Goal: Task Accomplishment & Management: Manage account settings

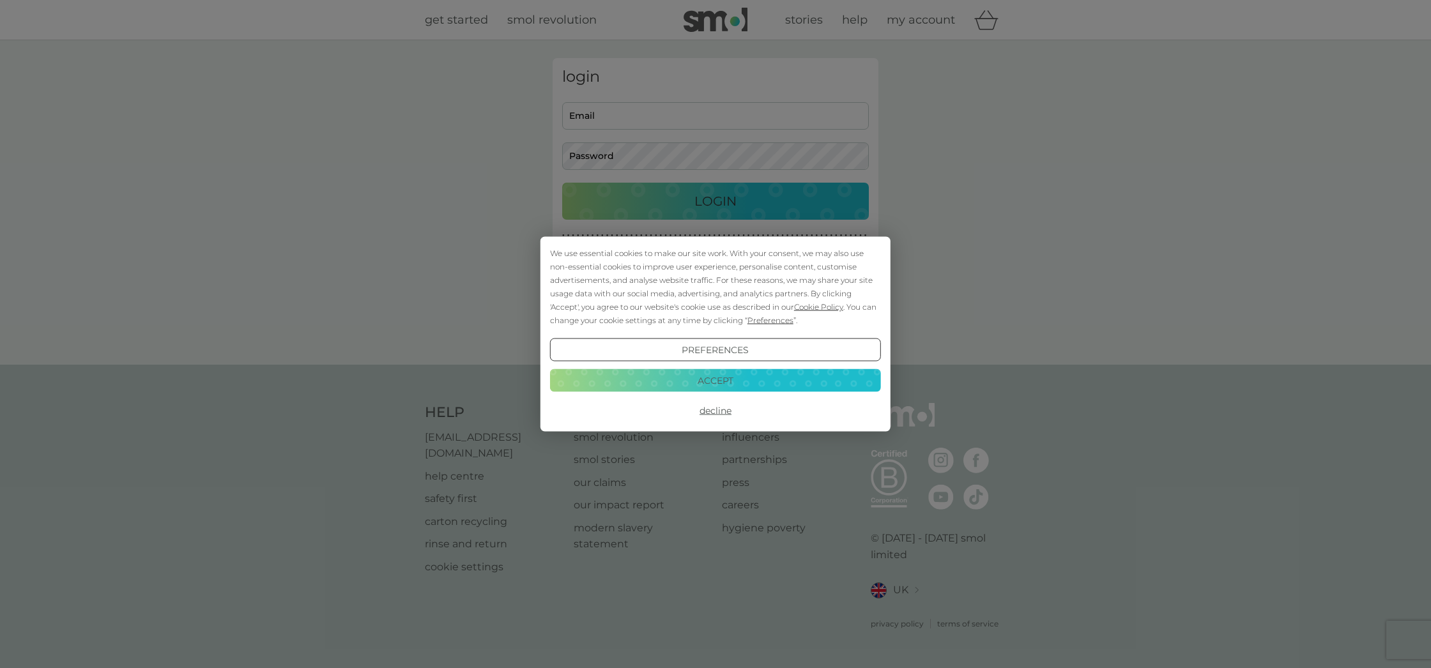
click at [745, 386] on button "Accept" at bounding box center [715, 380] width 331 height 23
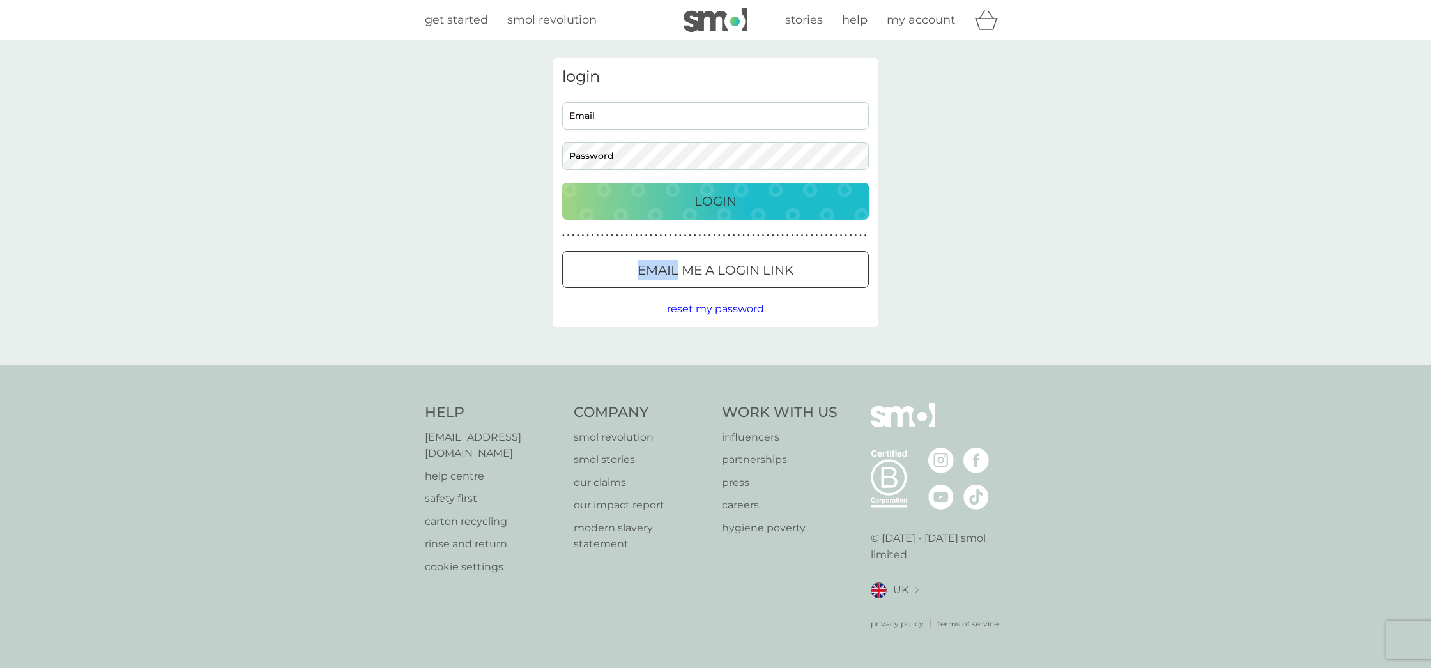
click at [655, 271] on p "Email me a login link" at bounding box center [715, 270] width 156 height 20
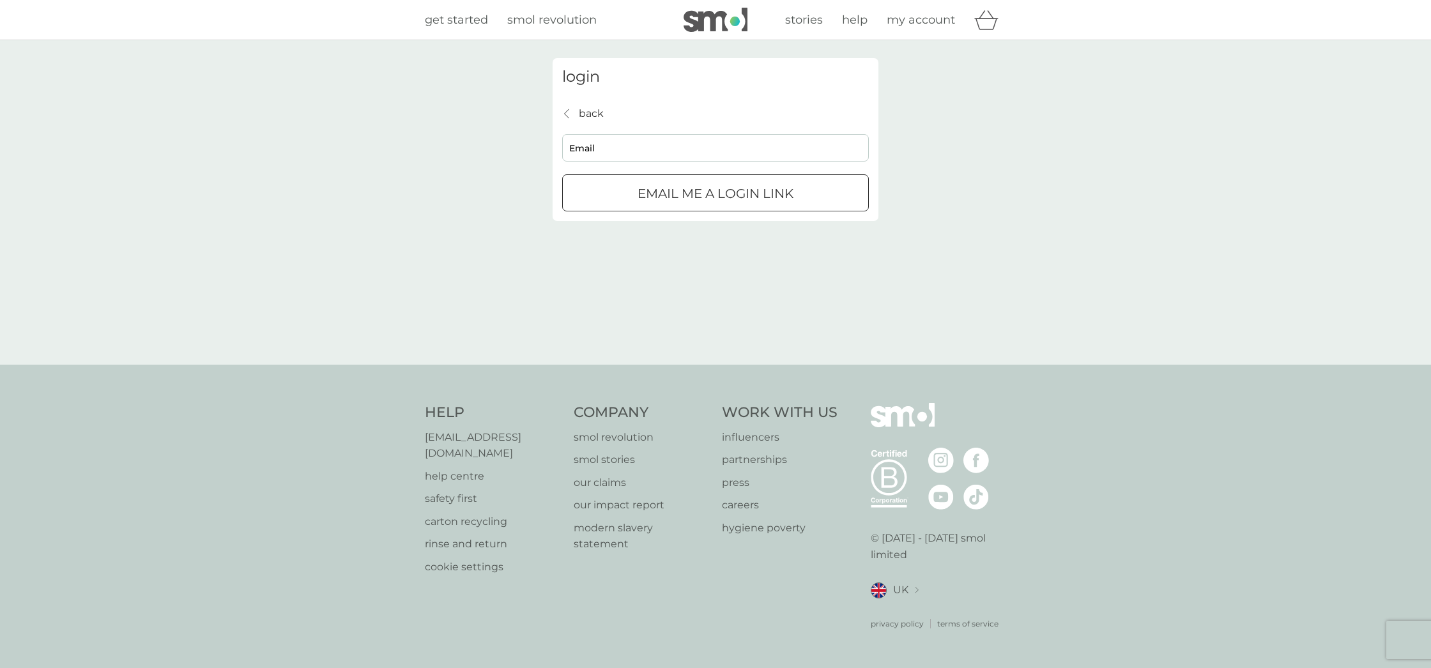
click at [637, 144] on input "Email" at bounding box center [715, 147] width 307 height 27
type input "accounts@samforster."
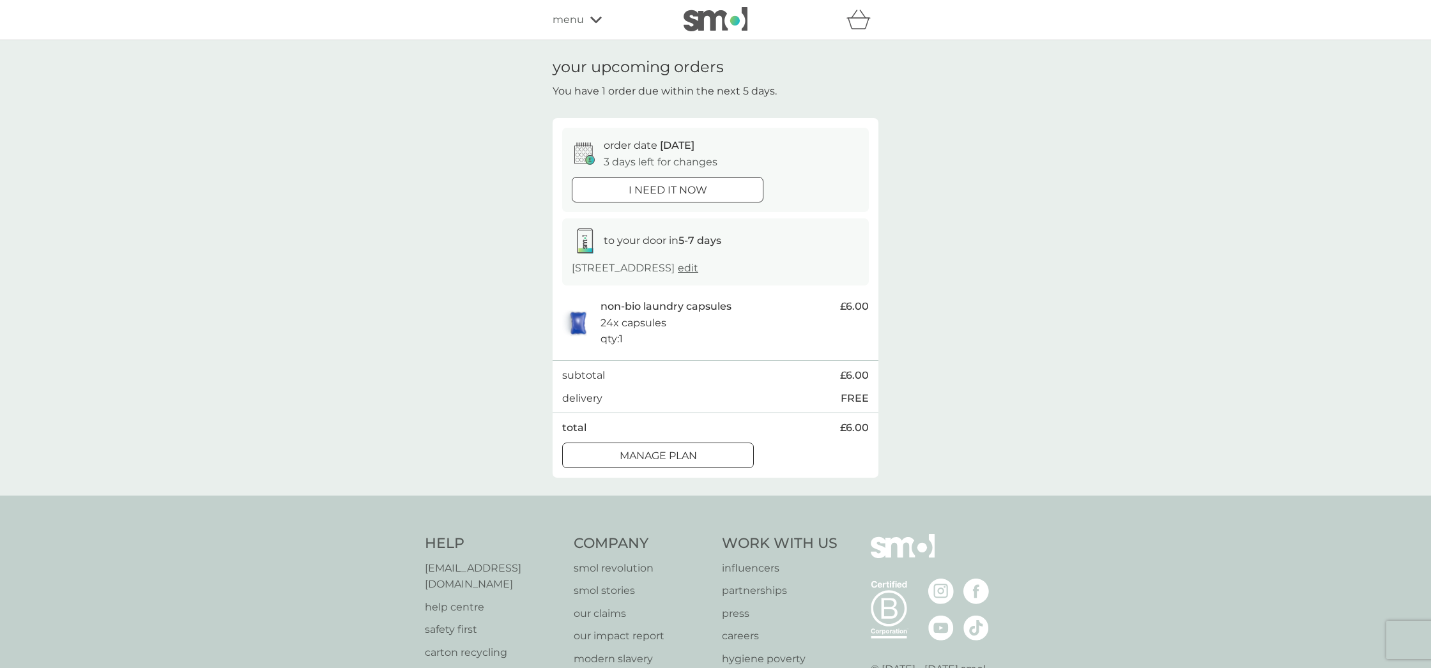
click at [655, 462] on div at bounding box center [658, 455] width 46 height 13
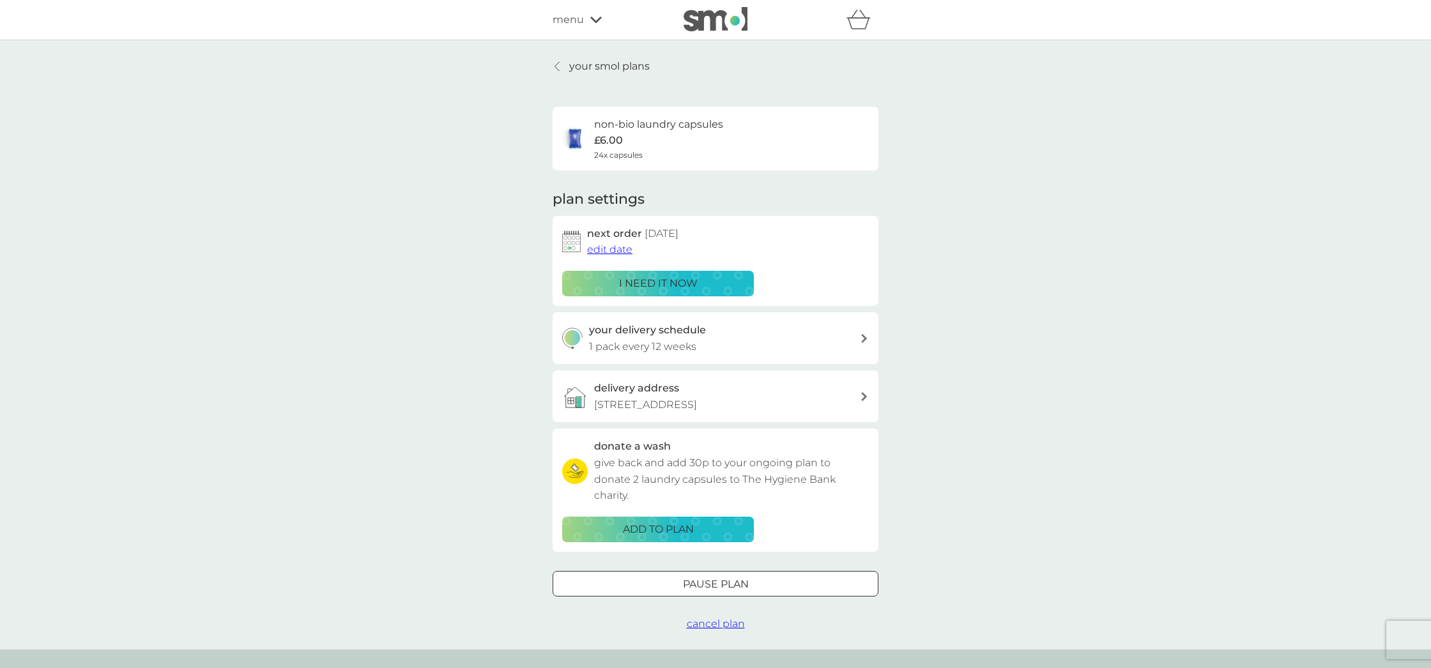
click at [609, 250] on span "edit date" at bounding box center [609, 249] width 45 height 12
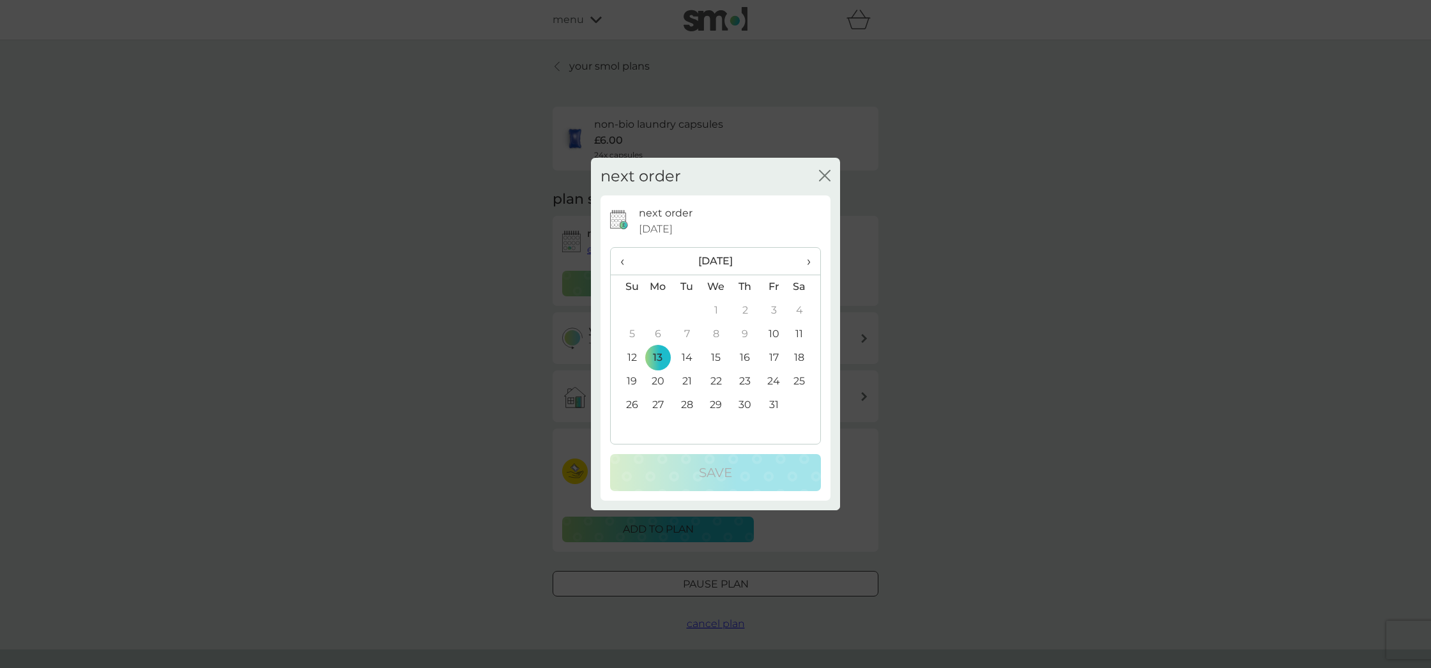
click at [809, 259] on span "›" at bounding box center [804, 261] width 13 height 27
click at [811, 257] on th "›" at bounding box center [804, 261] width 32 height 27
drag, startPoint x: 657, startPoint y: 308, endPoint x: 659, endPoint y: 317, distance: 9.1
click at [657, 308] on td "1" at bounding box center [657, 311] width 29 height 24
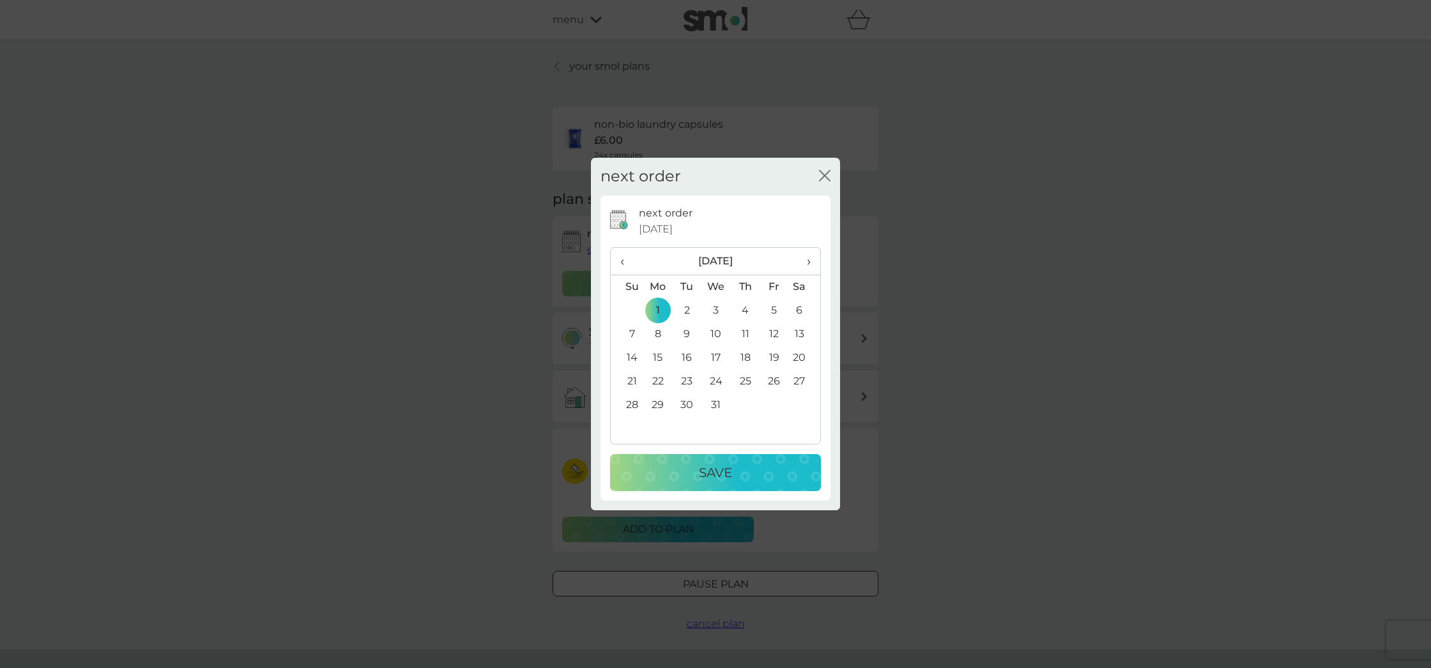
click at [739, 471] on div "Save" at bounding box center [715, 472] width 185 height 20
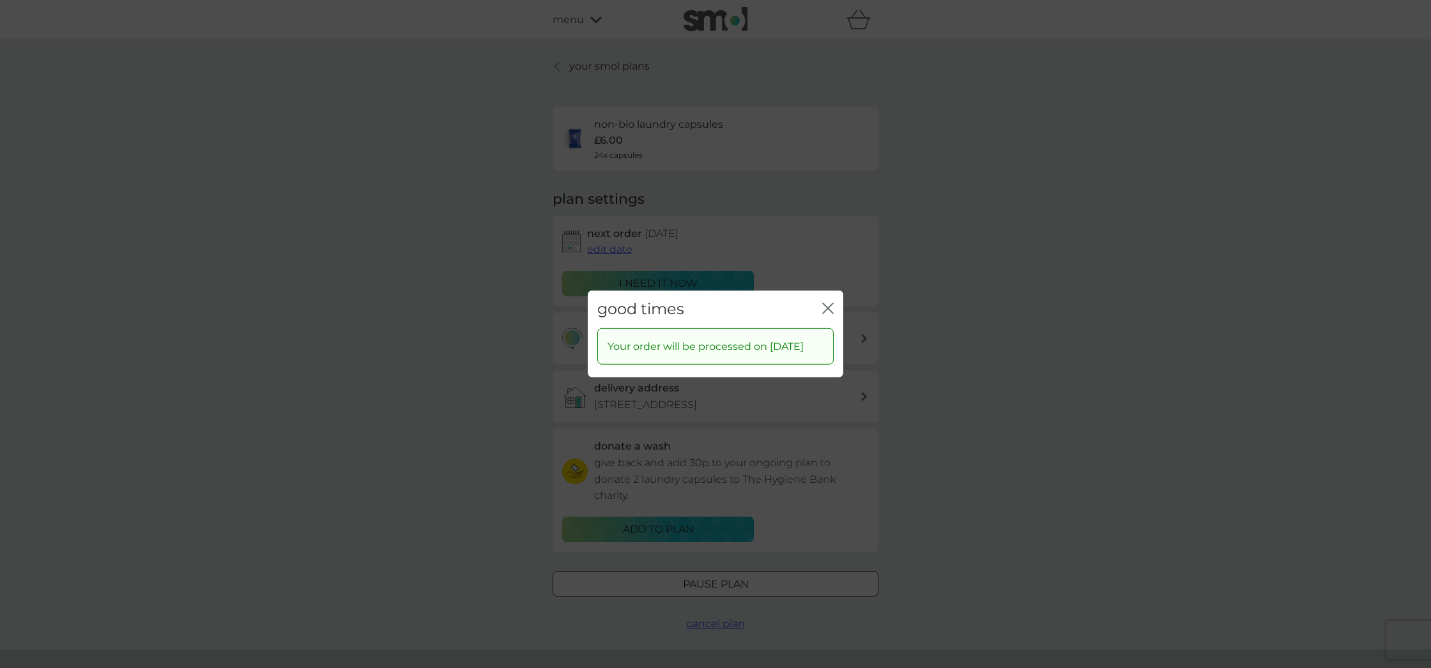
click at [827, 303] on icon "close" at bounding box center [825, 308] width 5 height 10
